Goal: Navigation & Orientation: Find specific page/section

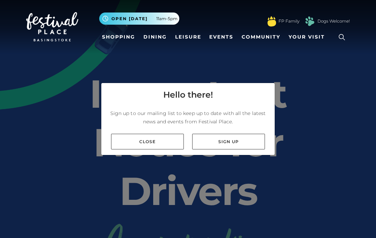
click at [342, 39] on icon at bounding box center [341, 37] width 10 height 10
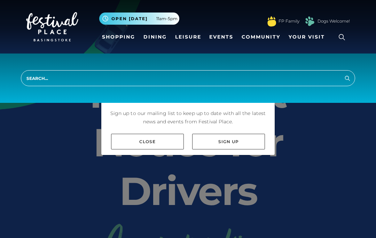
click at [34, 77] on input "search" at bounding box center [188, 78] width 334 height 16
click at [36, 77] on input "search" at bounding box center [188, 78] width 334 height 16
click at [37, 77] on input "search" at bounding box center [188, 78] width 334 height 16
click at [39, 77] on input "search" at bounding box center [188, 78] width 334 height 16
click at [233, 141] on link "Sign up" at bounding box center [228, 142] width 73 height 16
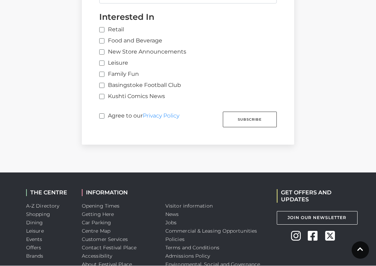
scroll to position [543, 0]
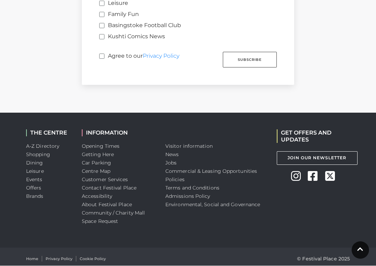
click at [92, 160] on link "Car Parking" at bounding box center [96, 163] width 29 height 6
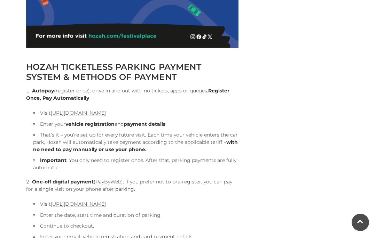
scroll to position [598, 0]
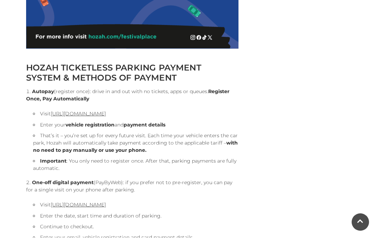
click at [71, 111] on link "https://pay.hozah.com/locations/festivalplace" at bounding box center [78, 114] width 55 height 6
